Goal: Information Seeking & Learning: Learn about a topic

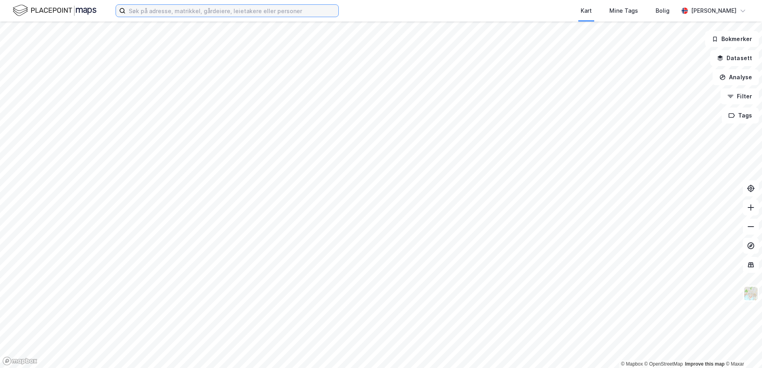
click at [198, 9] on input at bounding box center [231, 11] width 213 height 12
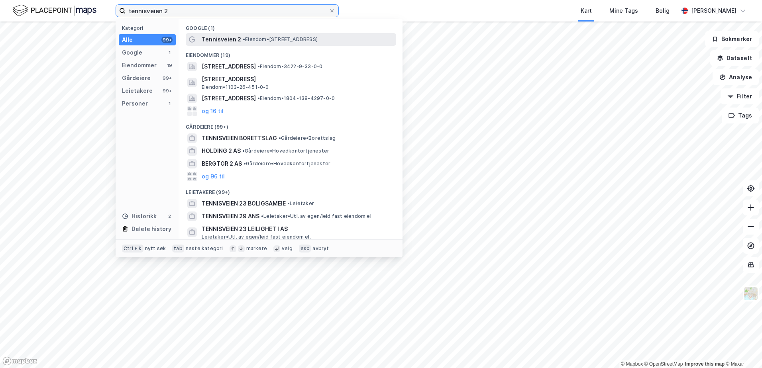
type input "tennisveien 2"
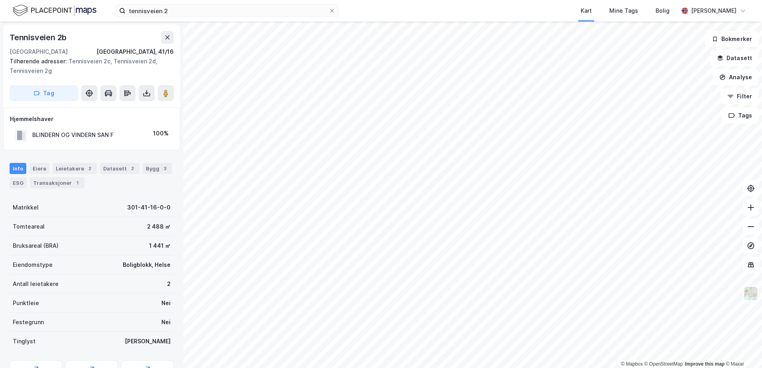
scroll to position [1, 0]
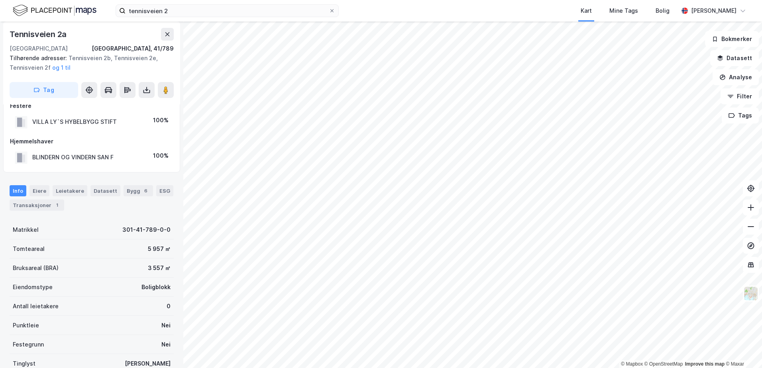
scroll to position [1, 0]
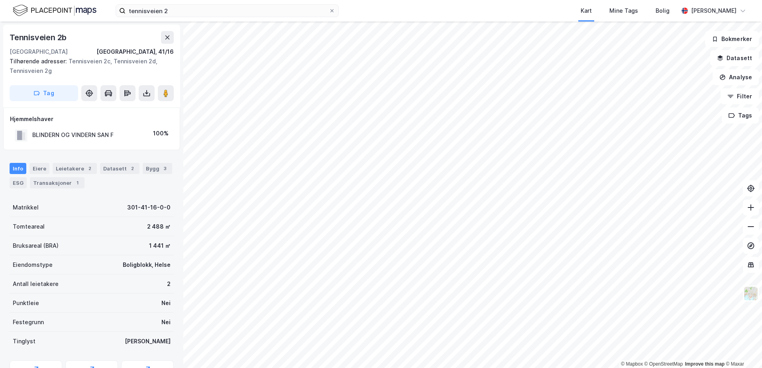
scroll to position [1, 0]
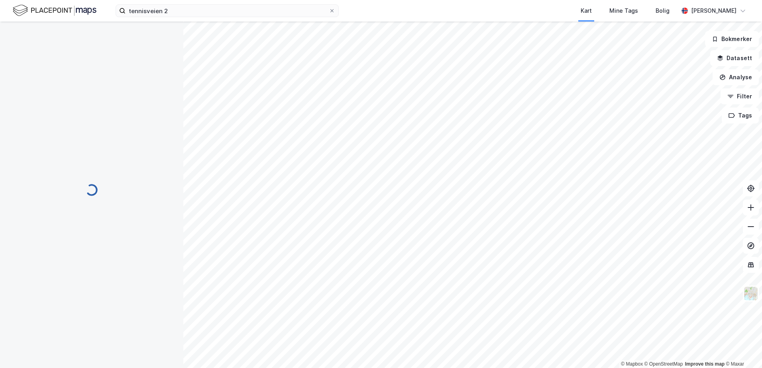
scroll to position [1, 0]
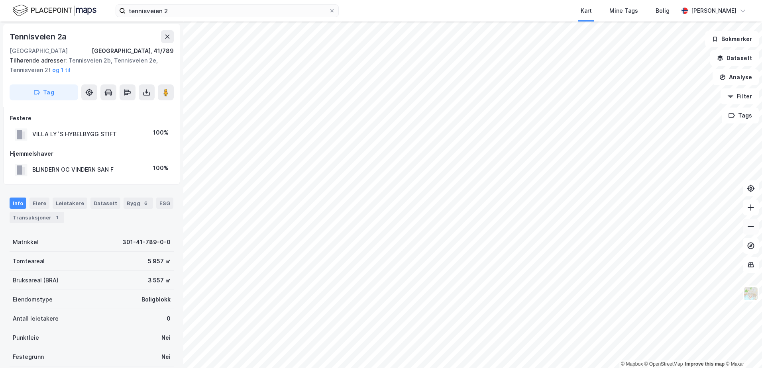
scroll to position [1, 0]
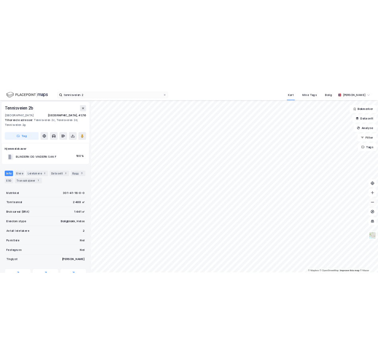
scroll to position [1, 0]
